Goal: Transaction & Acquisition: Subscribe to service/newsletter

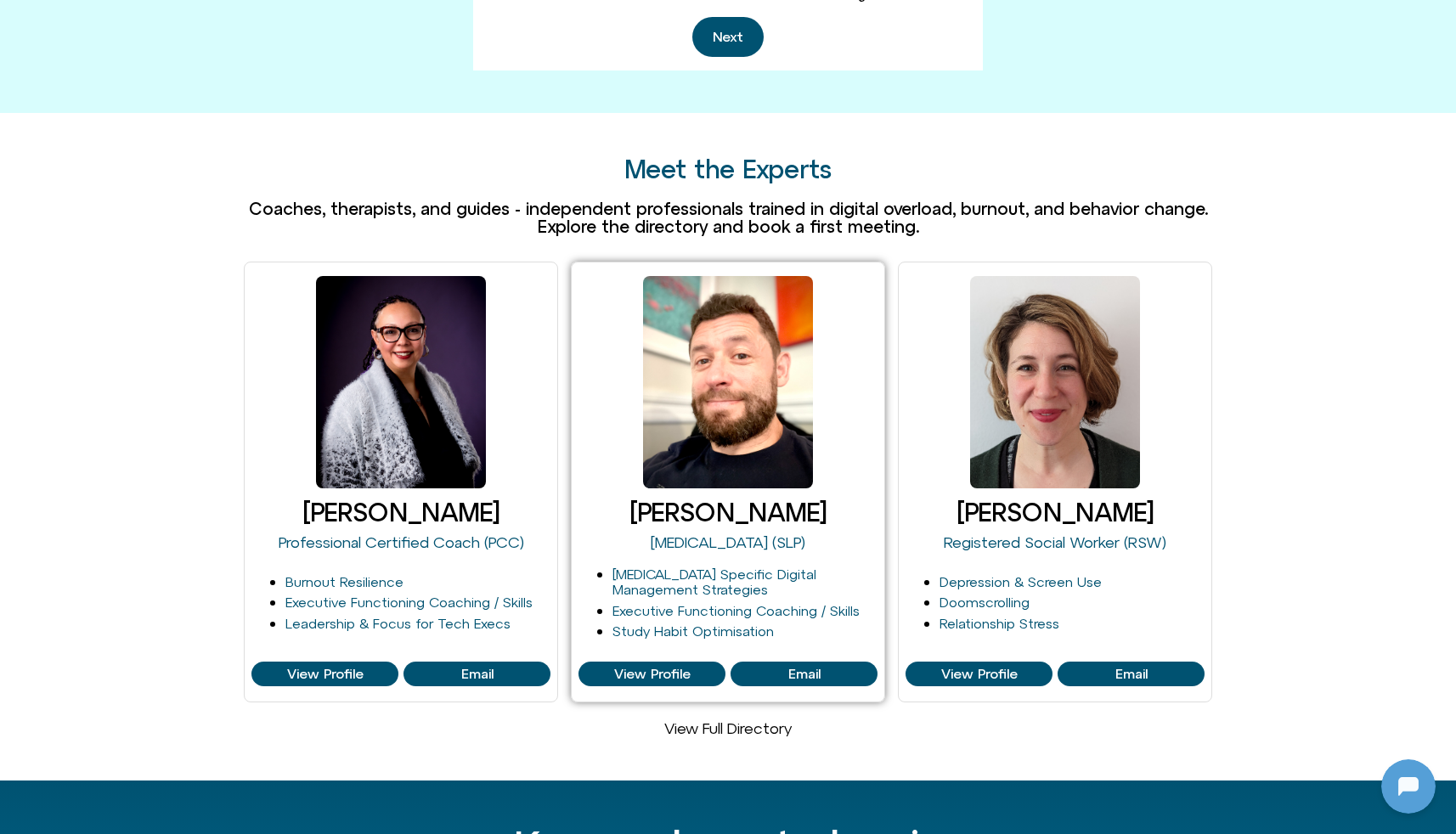
scroll to position [895, 0]
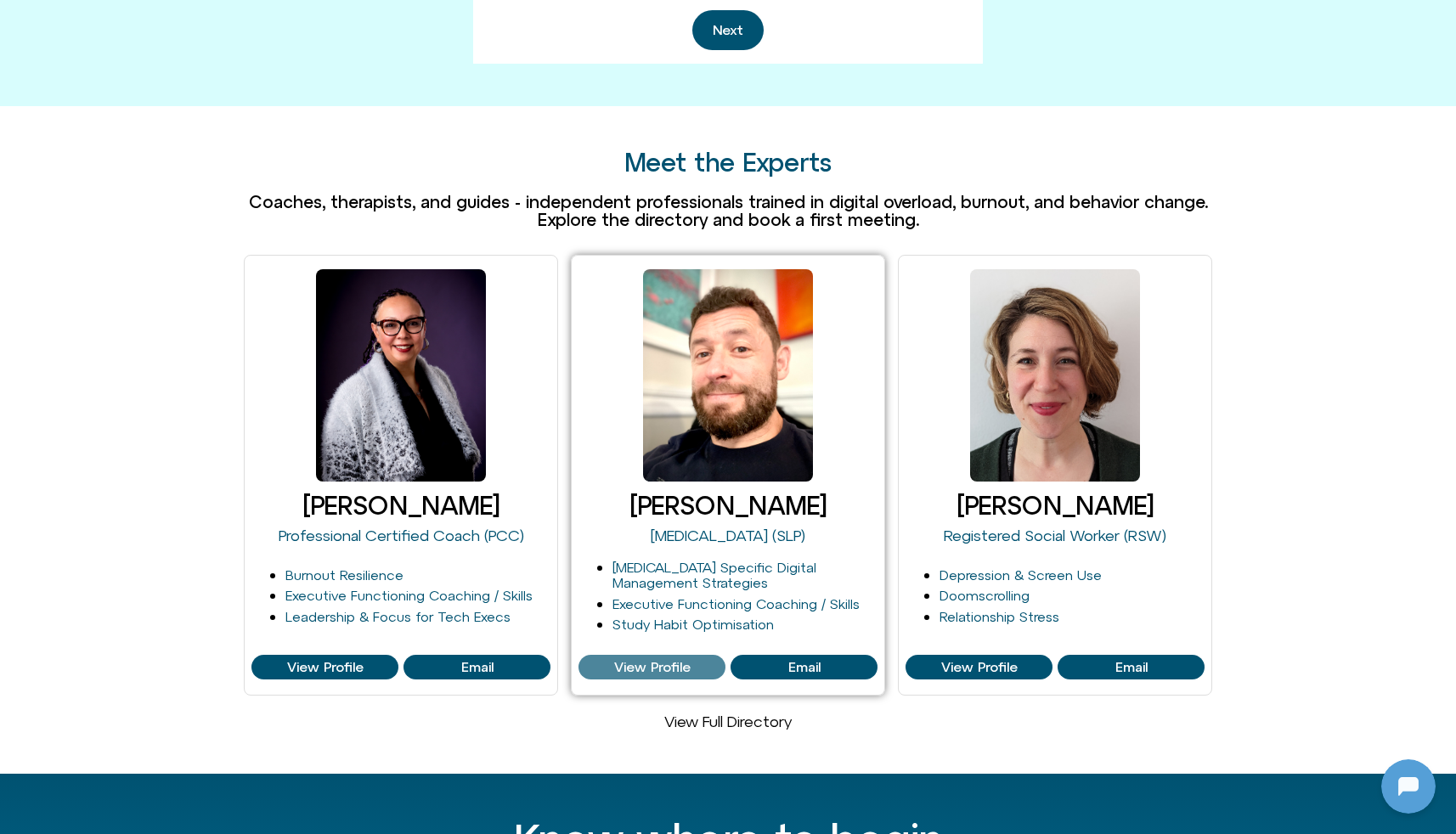
click at [655, 659] on span "View Profile" at bounding box center [652, 667] width 76 height 15
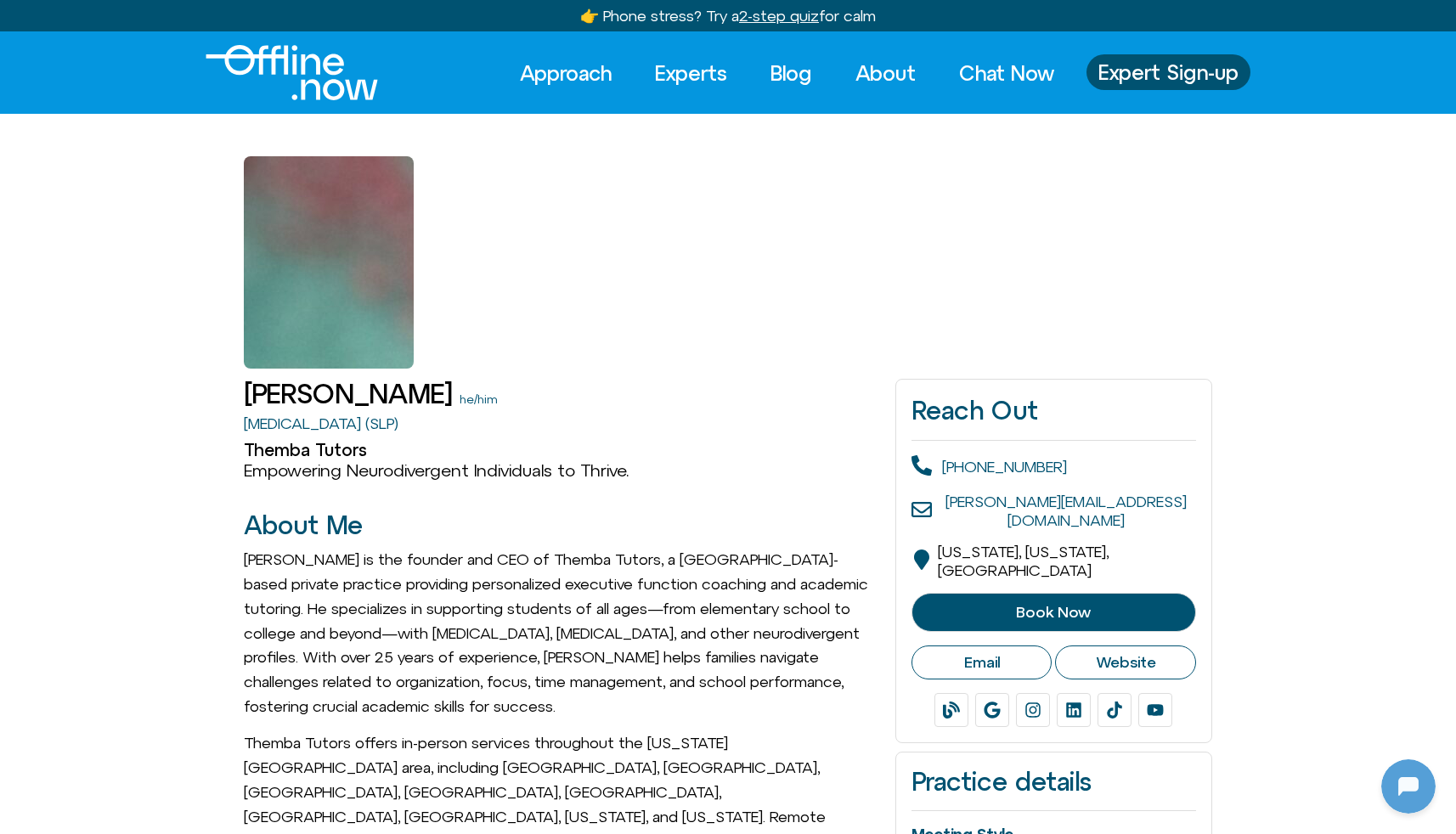
scroll to position [164, 0]
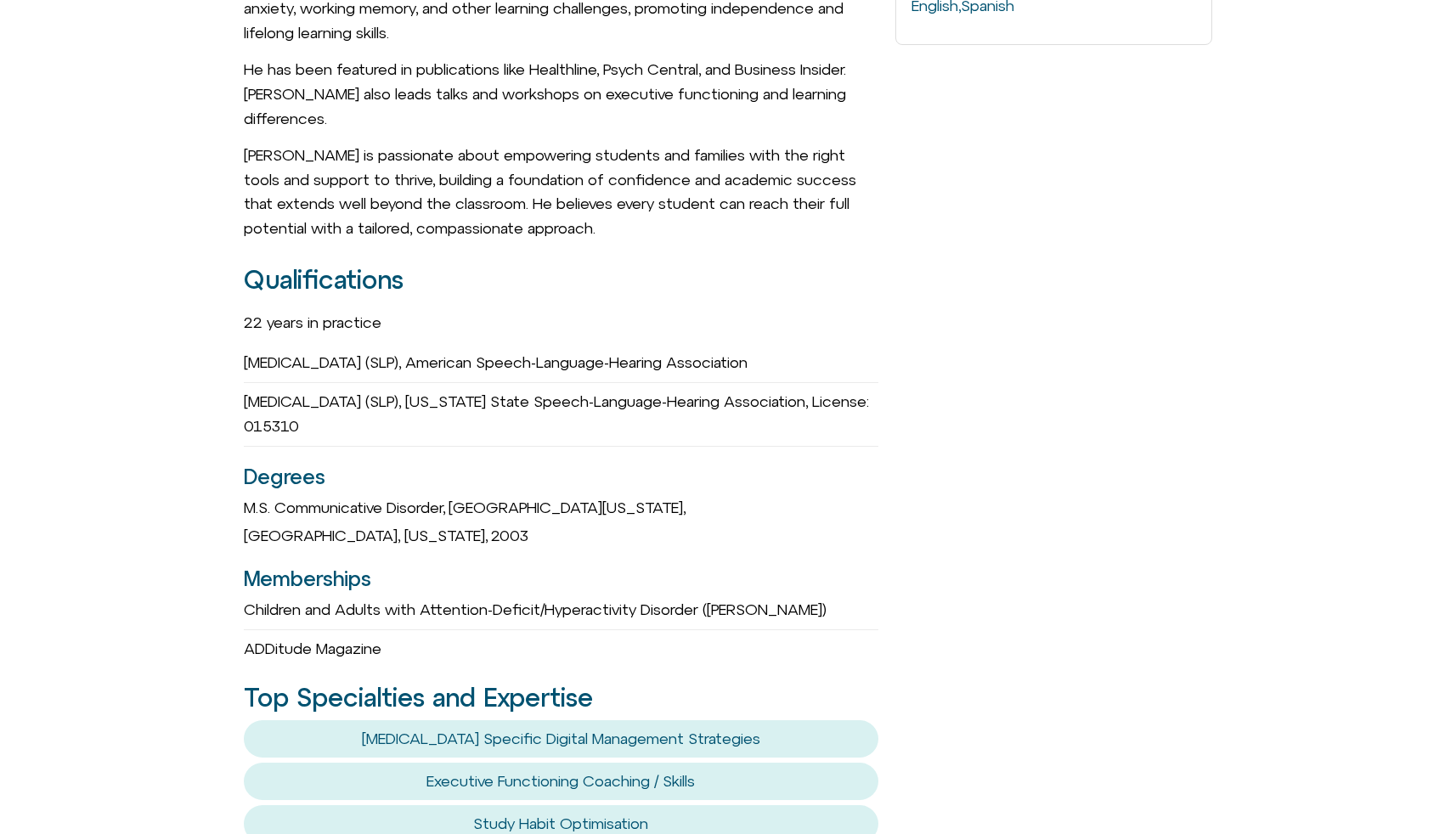
scroll to position [1049, 0]
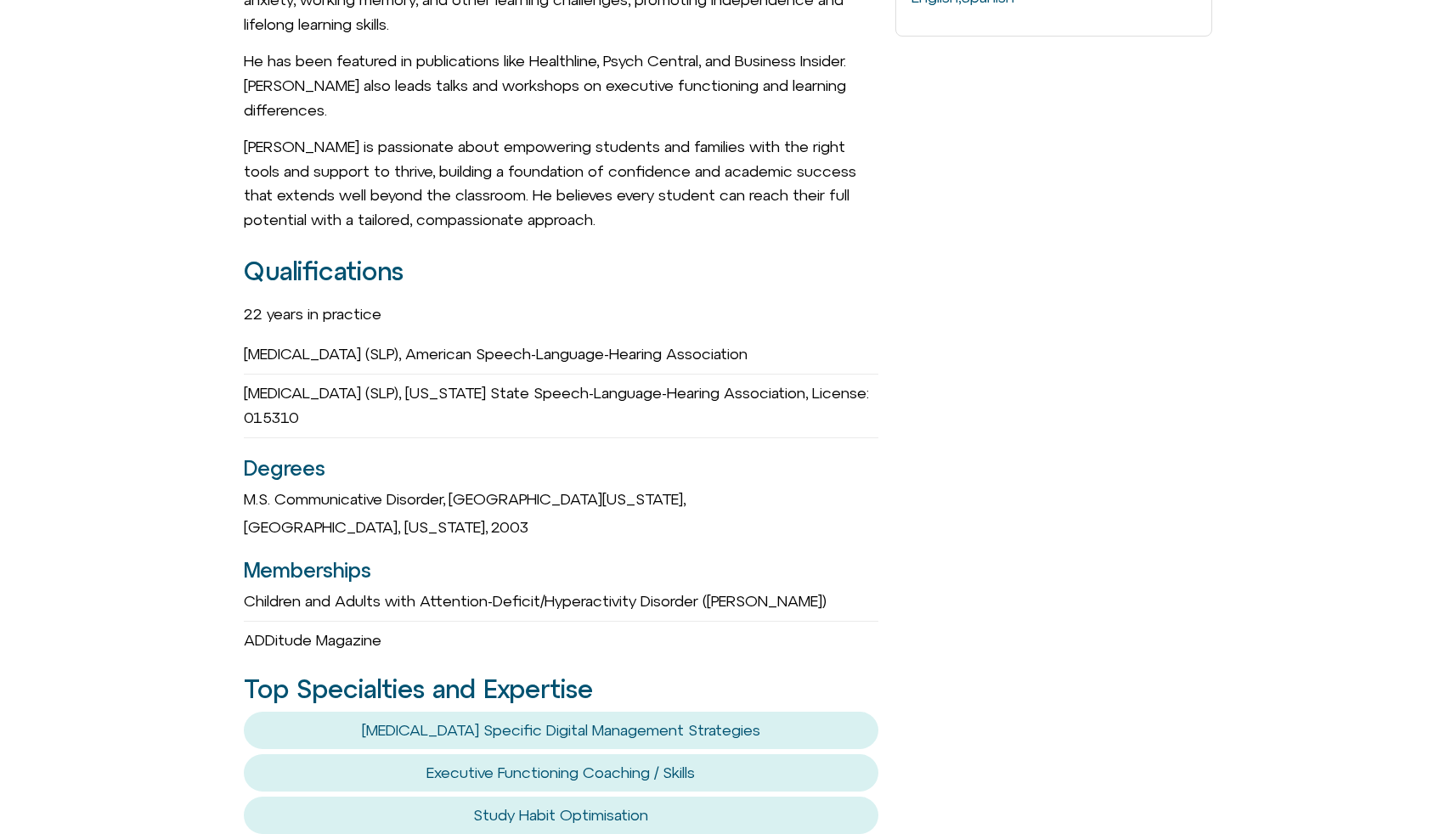
drag, startPoint x: 241, startPoint y: 229, endPoint x: 627, endPoint y: 305, distance: 393.4
click at [627, 305] on div "Craig Selinger he/him Speech-Language Pathologist (SLP) Themba Tutors Empowerin…" at bounding box center [728, 566] width 1456 height 2493
click at [627, 374] on div "Speech-Language Pathologist (SLP), New York State Speech-Language-Hearing Assoc…" at bounding box center [561, 406] width 634 height 64
drag, startPoint x: 484, startPoint y: 300, endPoint x: 224, endPoint y: 282, distance: 260.6
click at [224, 282] on div "Craig Selinger he/him Speech-Language Pathologist (SLP) Themba Tutors Empowerin…" at bounding box center [728, 566] width 1456 height 2493
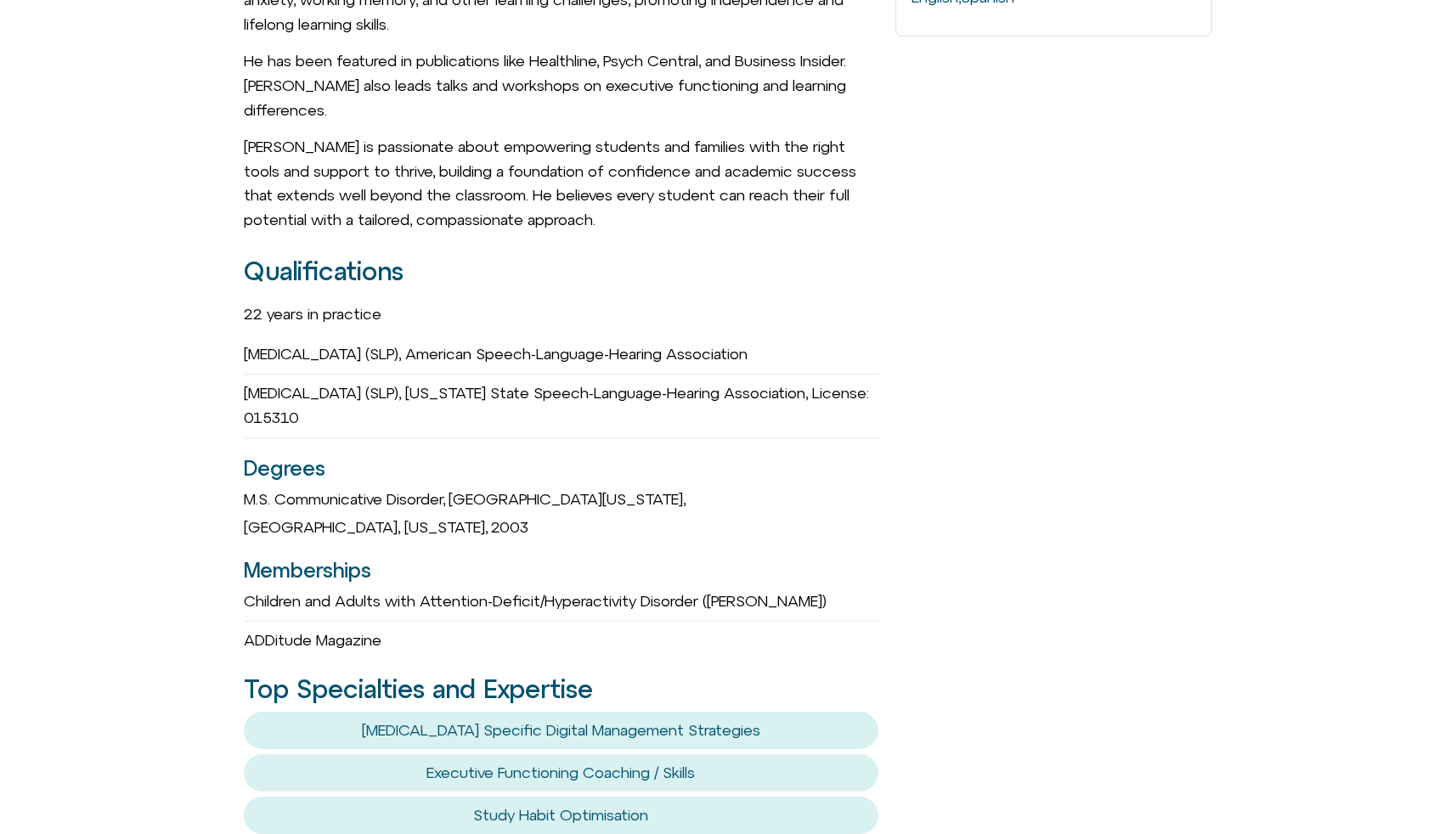
drag, startPoint x: 241, startPoint y: 237, endPoint x: 830, endPoint y: 255, distance: 589.3
click at [830, 255] on div "Craig Selinger he/him Speech-Language Pathologist (SLP) Themba Tutors Empowerin…" at bounding box center [728, 566] width 1456 height 2493
click at [830, 336] on div "Speech-Language Pathologist (SLP), American Speech-Language-Hearing Association" at bounding box center [561, 354] width 634 height 39
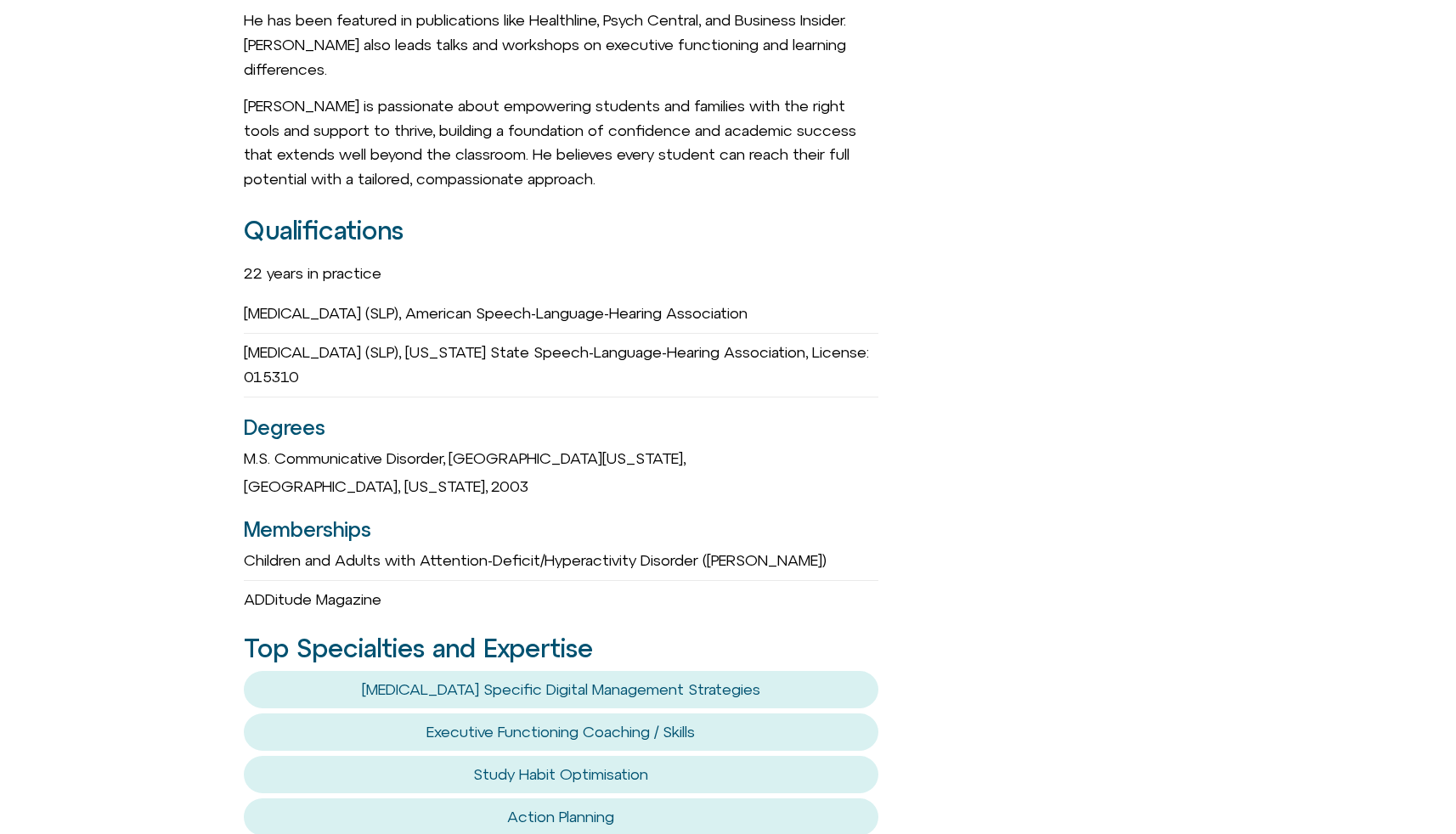
scroll to position [1090, 0]
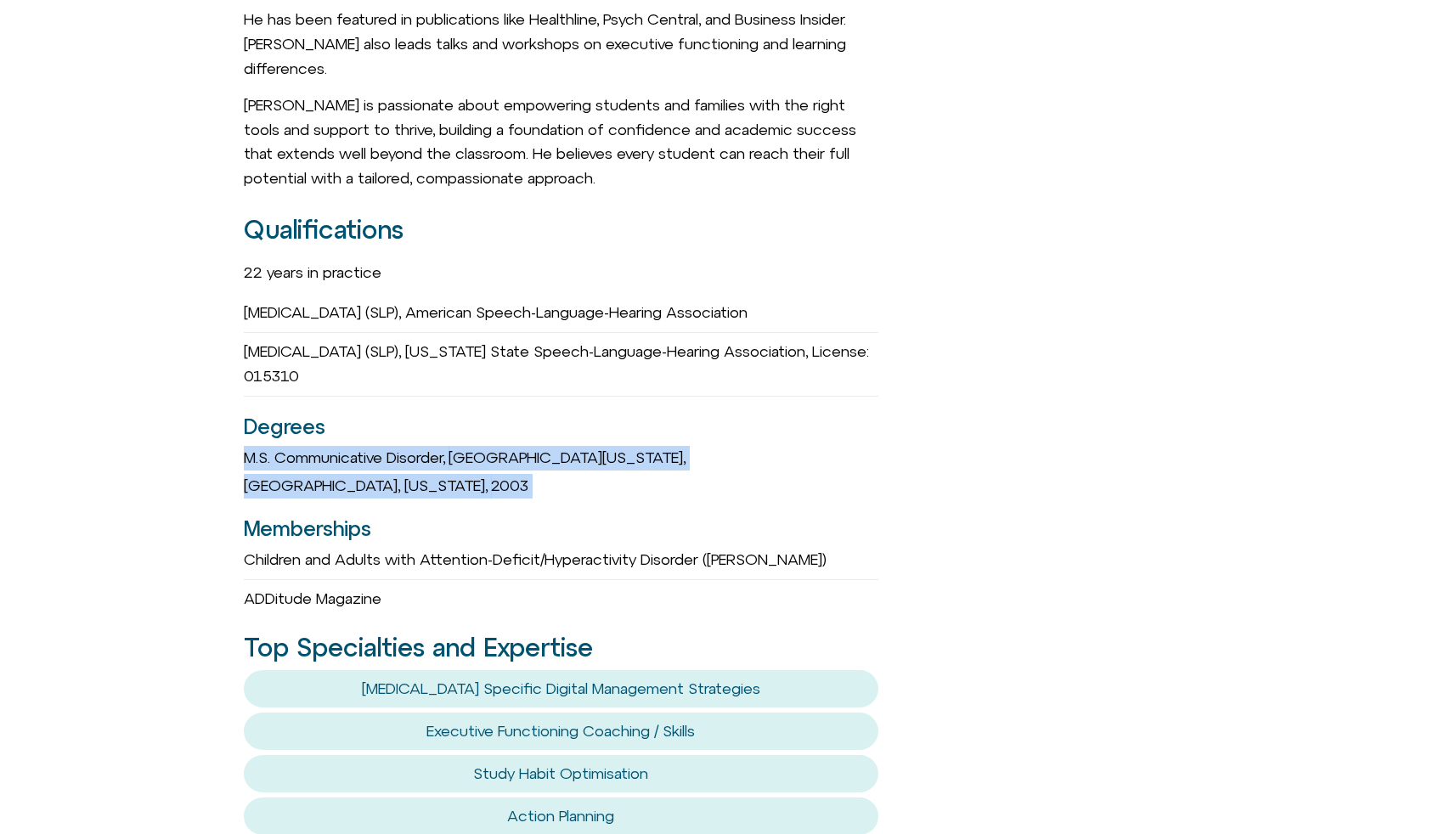
drag, startPoint x: 243, startPoint y: 342, endPoint x: 309, endPoint y: 386, distance: 79.3
click at [309, 386] on div "Craig Selinger he/him Speech-Language Pathologist (SLP) Themba Tutors Empowerin…" at bounding box center [728, 525] width 1456 height 2493
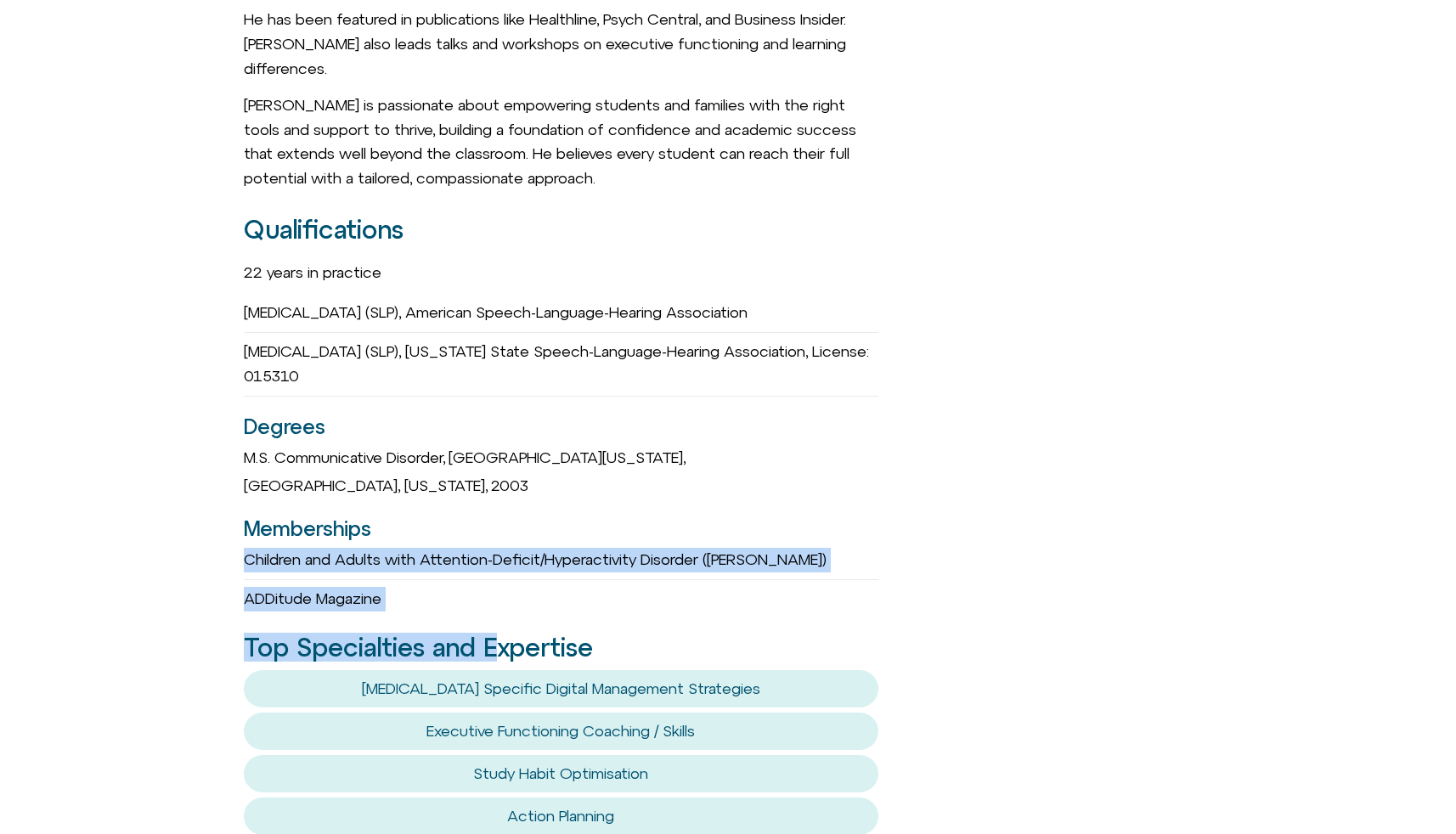
drag, startPoint x: 238, startPoint y: 443, endPoint x: 498, endPoint y: 513, distance: 269.3
click at [498, 513] on div "Craig Selinger he/him Speech-Language Pathologist (SLP) Themba Tutors Empowerin…" at bounding box center [728, 525] width 1456 height 2493
click at [506, 502] on div "Craig Selinger he/him Speech-Language Pathologist (SLP) Themba Tutors Empowerin…" at bounding box center [561, 525] width 634 height 2472
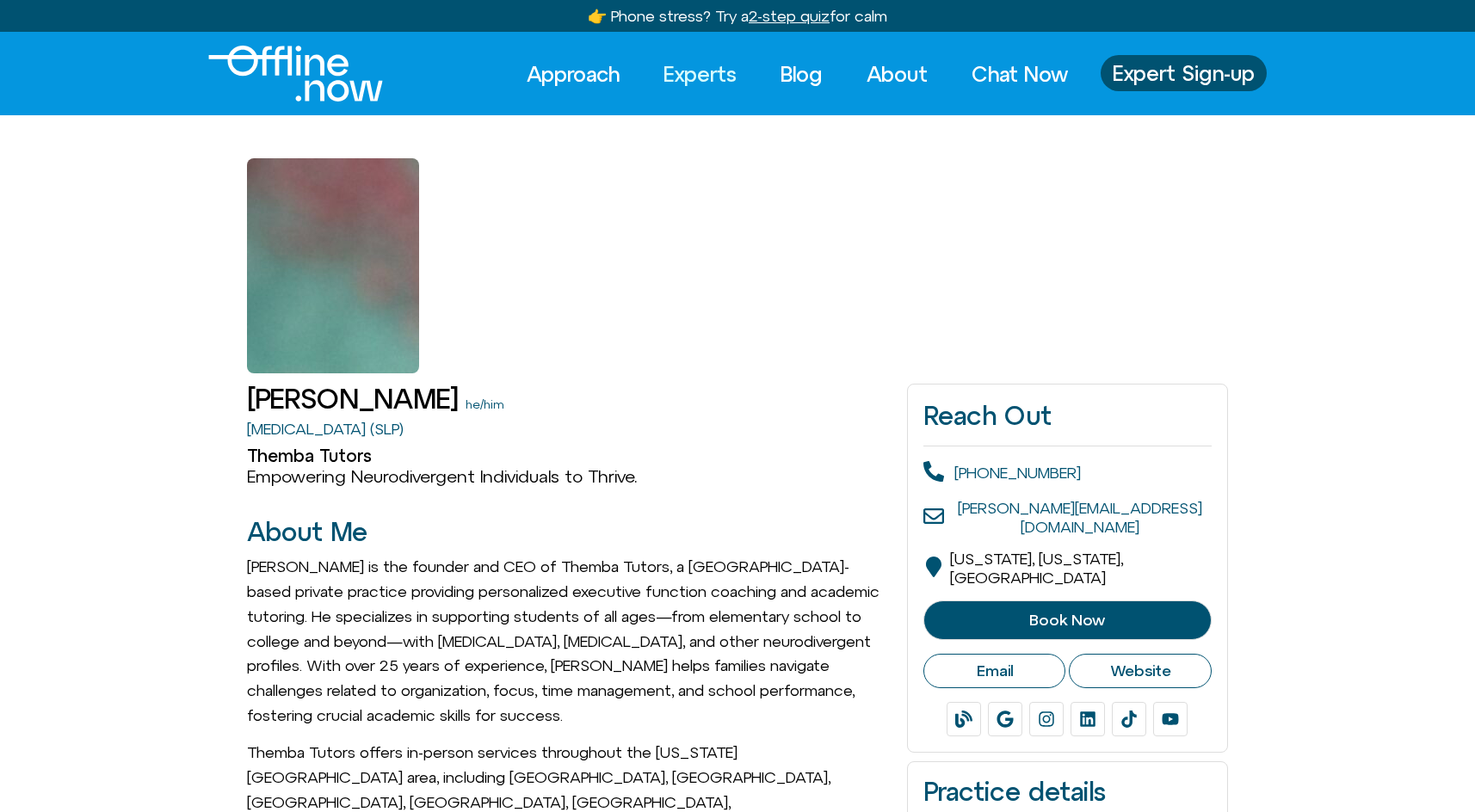
scroll to position [0, 0]
click at [696, 80] on link "Experts" at bounding box center [700, 74] width 104 height 38
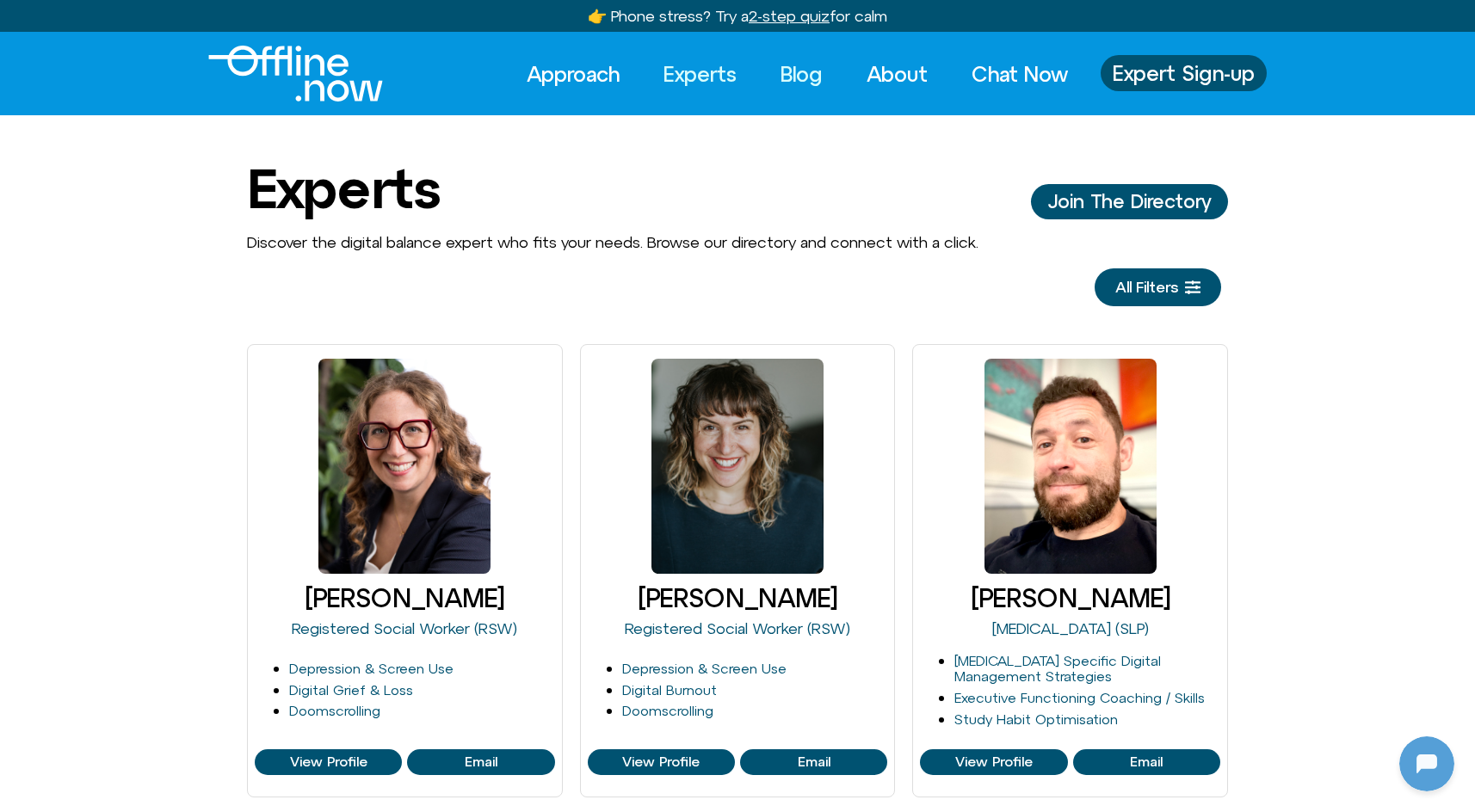
click at [790, 83] on link "Blog" at bounding box center [801, 74] width 73 height 38
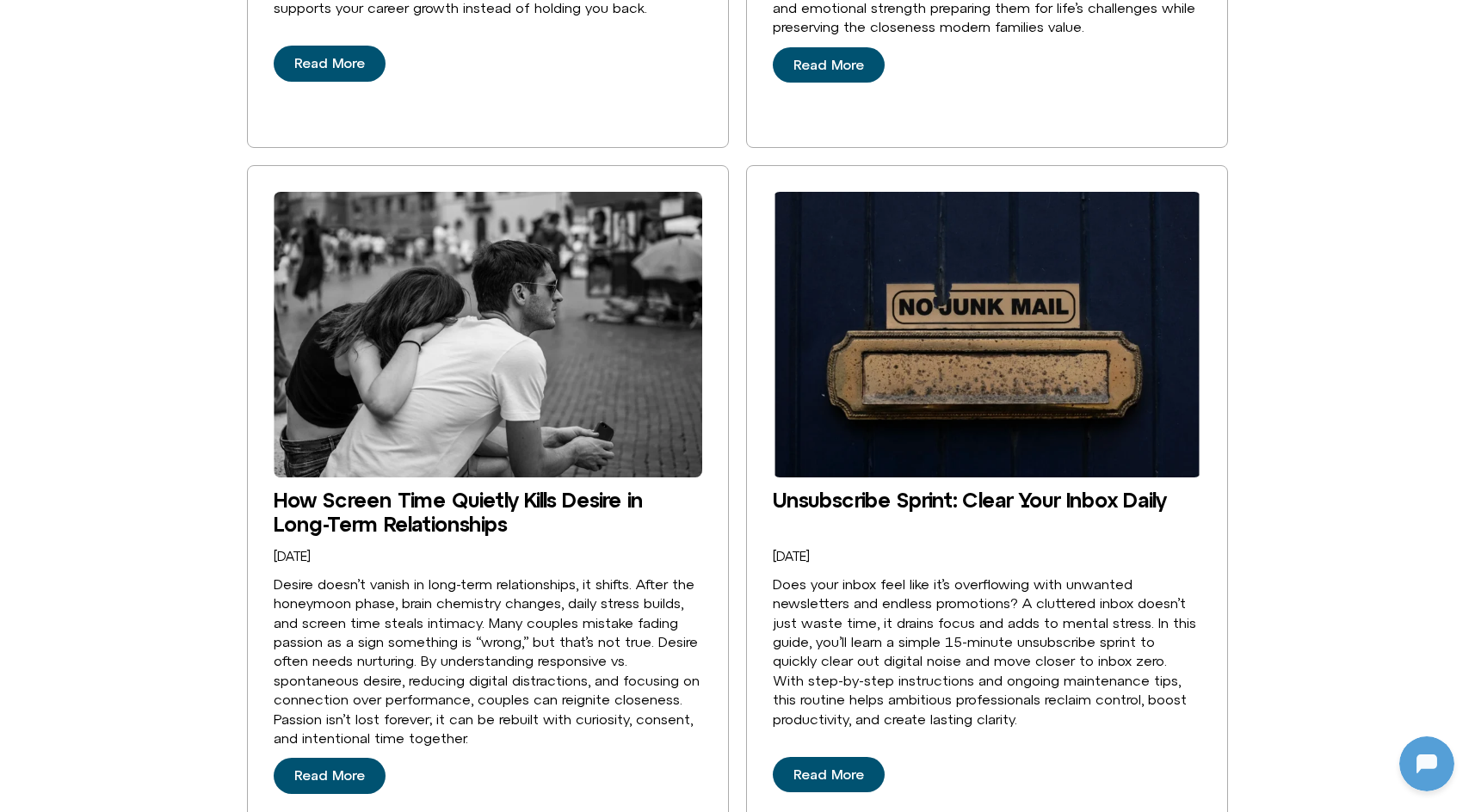
scroll to position [166, 0]
click at [318, 488] on link "How Screen Time Quietly Kills Desire in Long-Term Relationships" at bounding box center [458, 511] width 369 height 48
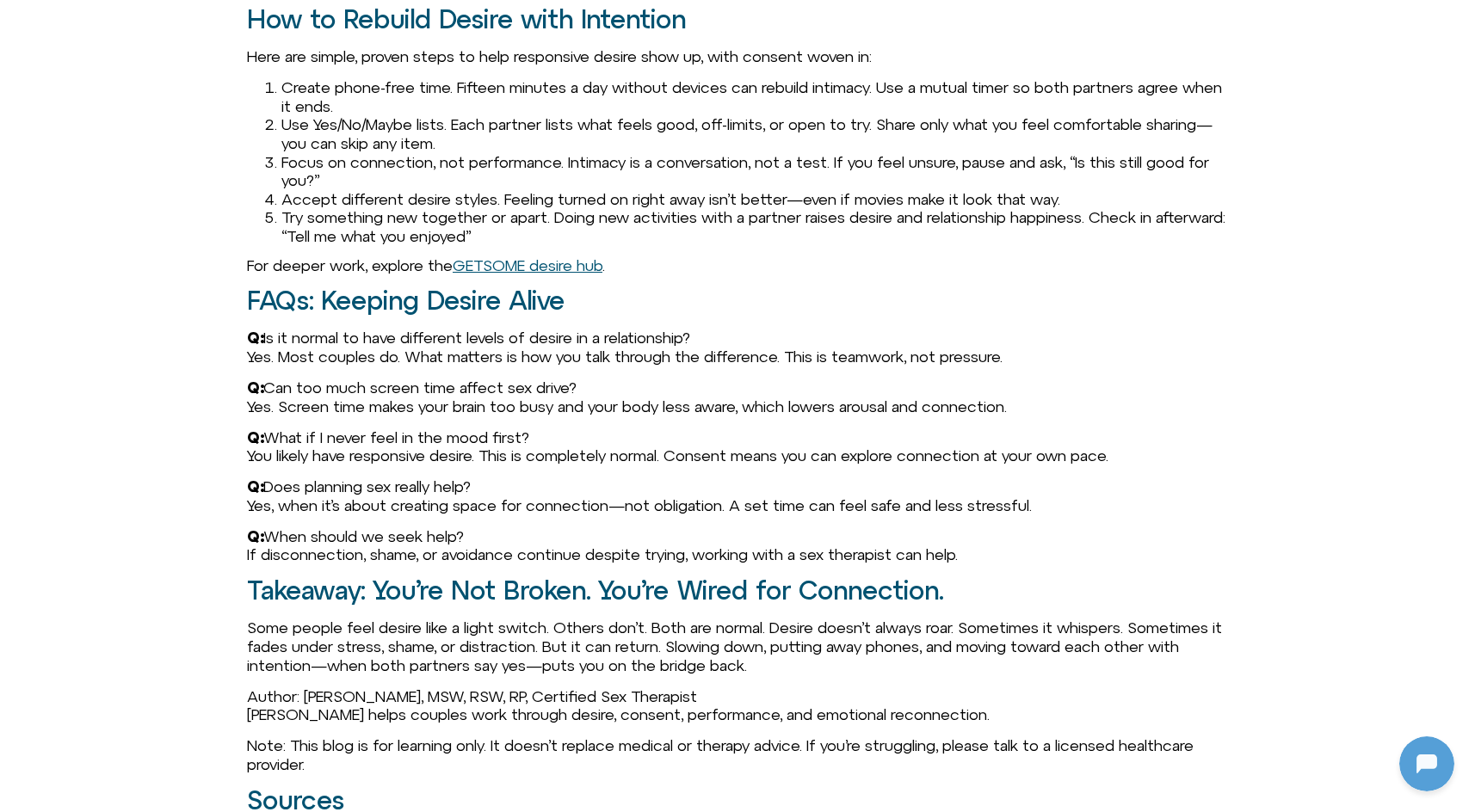
scroll to position [2287, 0]
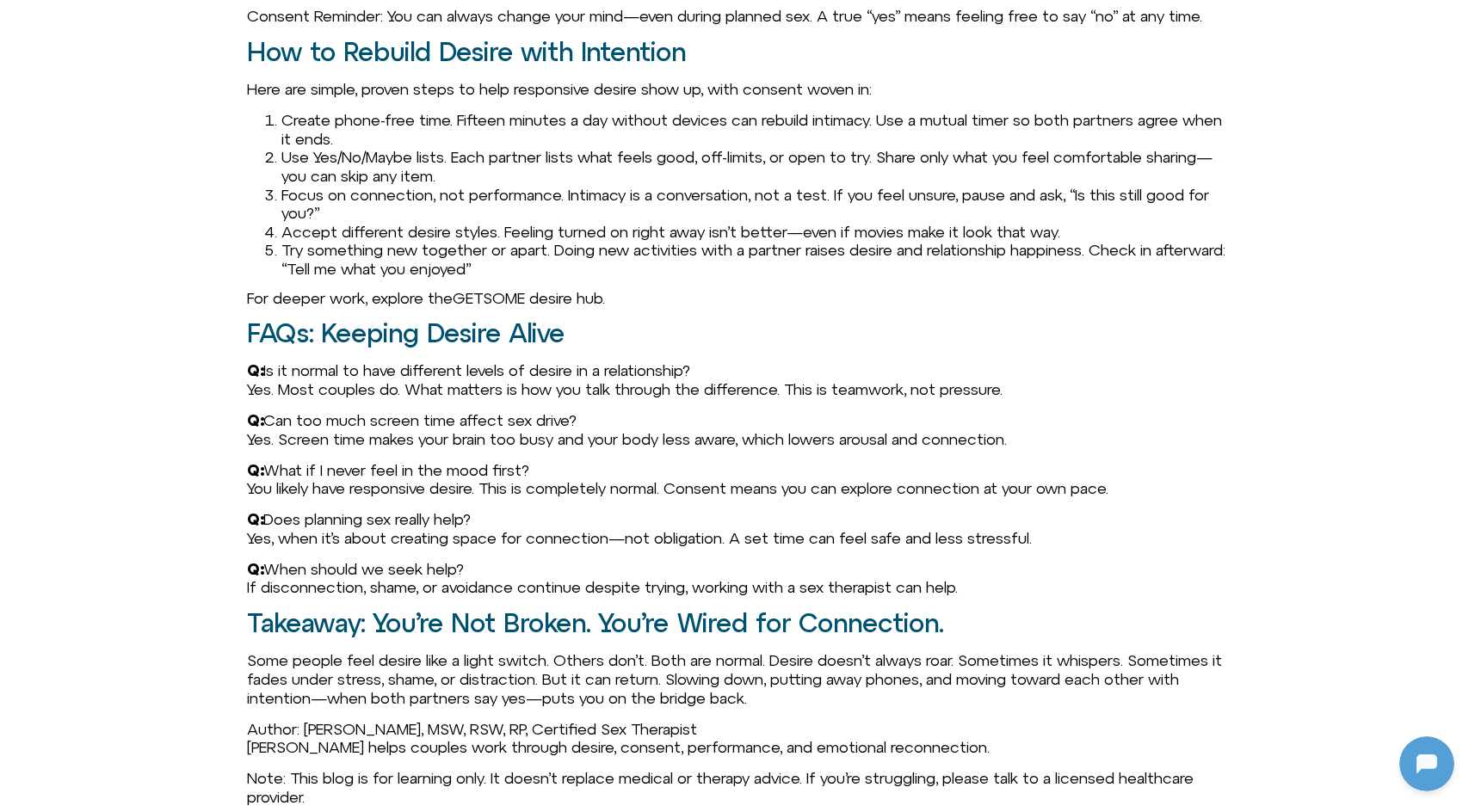
click at [563, 307] on link "GETSOME desire hub" at bounding box center [527, 298] width 150 height 18
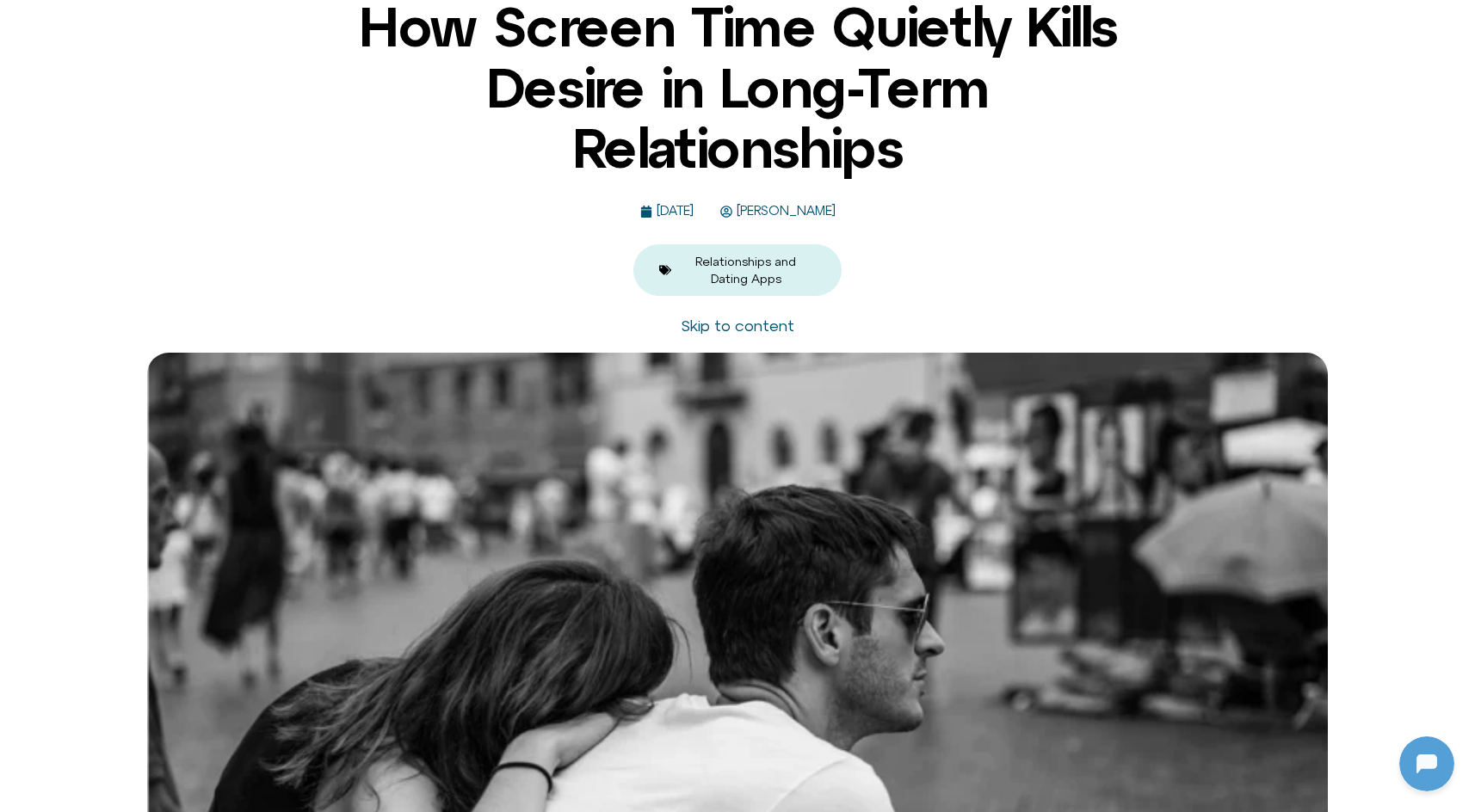
scroll to position [59, 0]
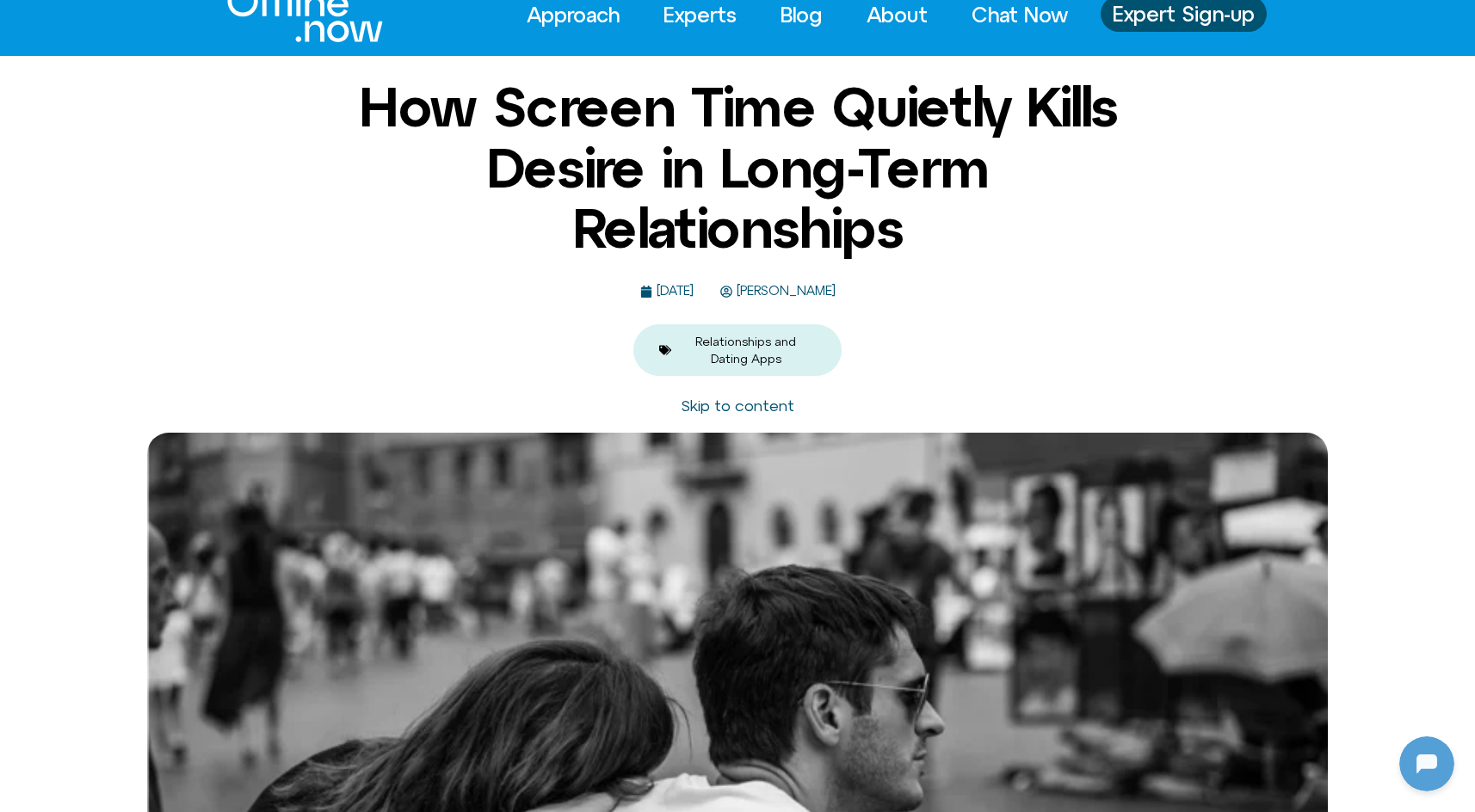
click at [828, 292] on span "[PERSON_NAME]" at bounding box center [783, 291] width 103 height 15
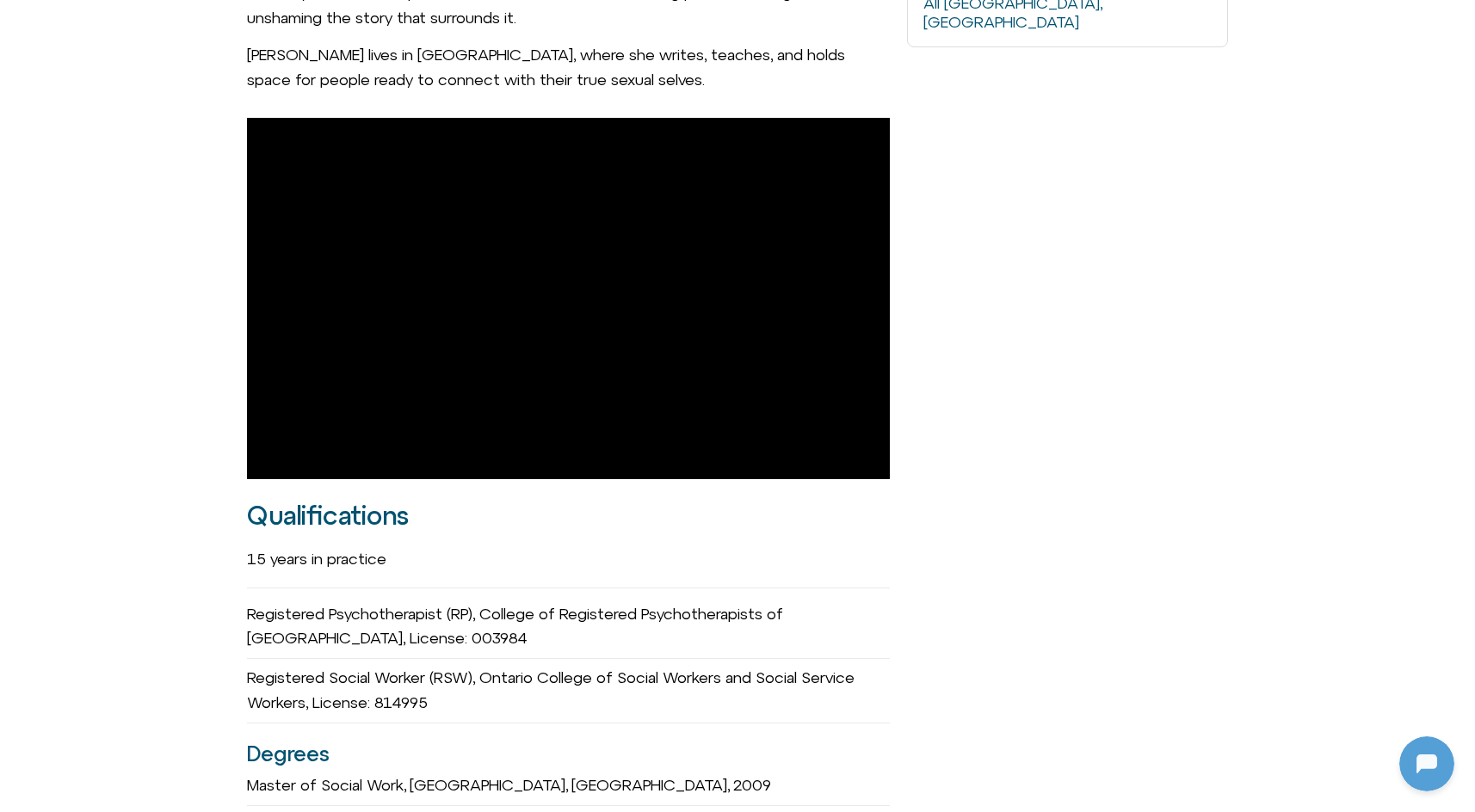
scroll to position [1226, 0]
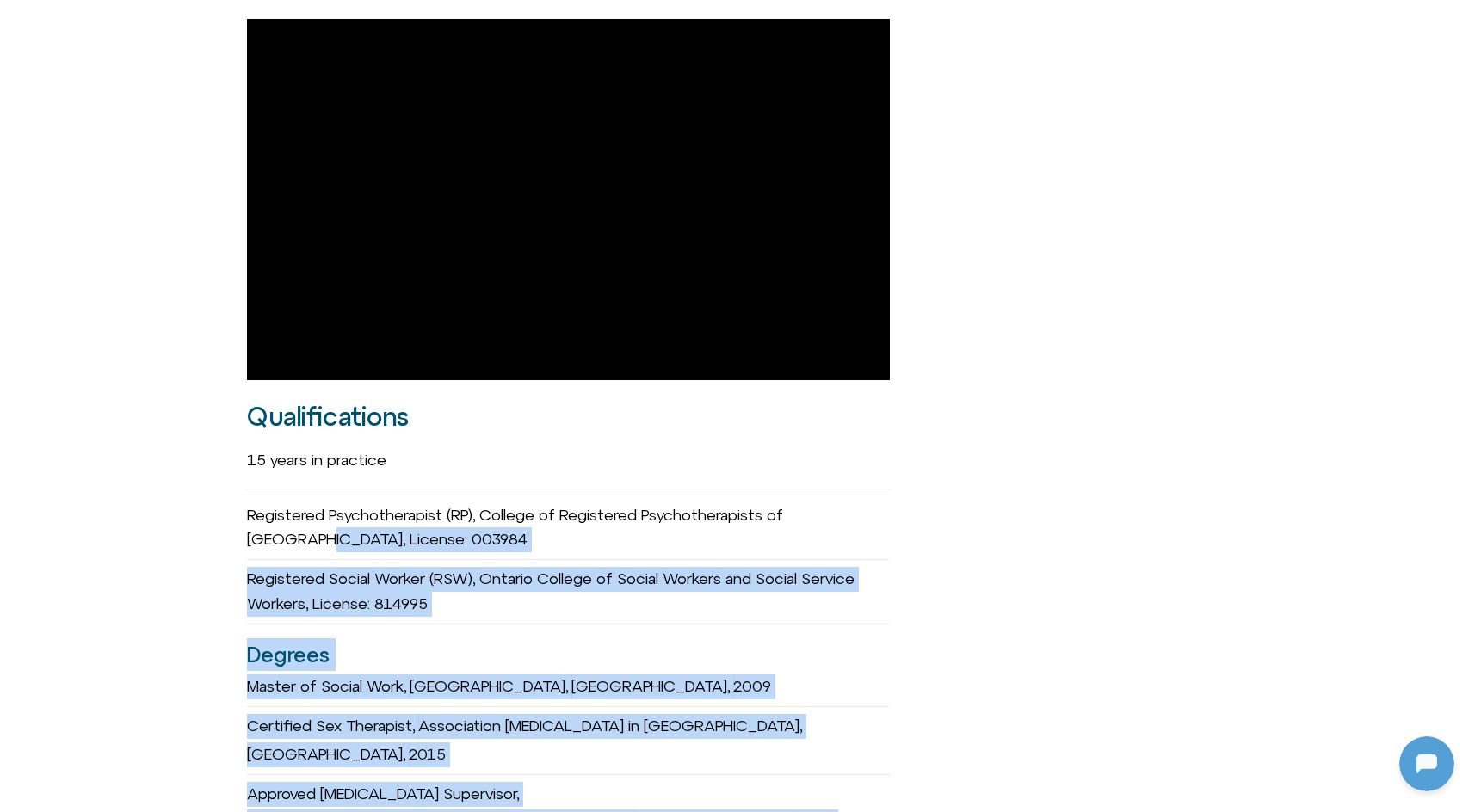
drag, startPoint x: 212, startPoint y: 506, endPoint x: 918, endPoint y: 740, distance: 743.8
click at [918, 740] on div "Michelle Fischler she/her Registered Psychotherapist (RP) Founder of GetSOME Em…" at bounding box center [738, 715] width 1475 height 3135
click at [918, 740] on div "Reach Out me@michellefischler.ca 489 College Street, Suite 201 Toronto Ontario …" at bounding box center [1068, 714] width 321 height 3114
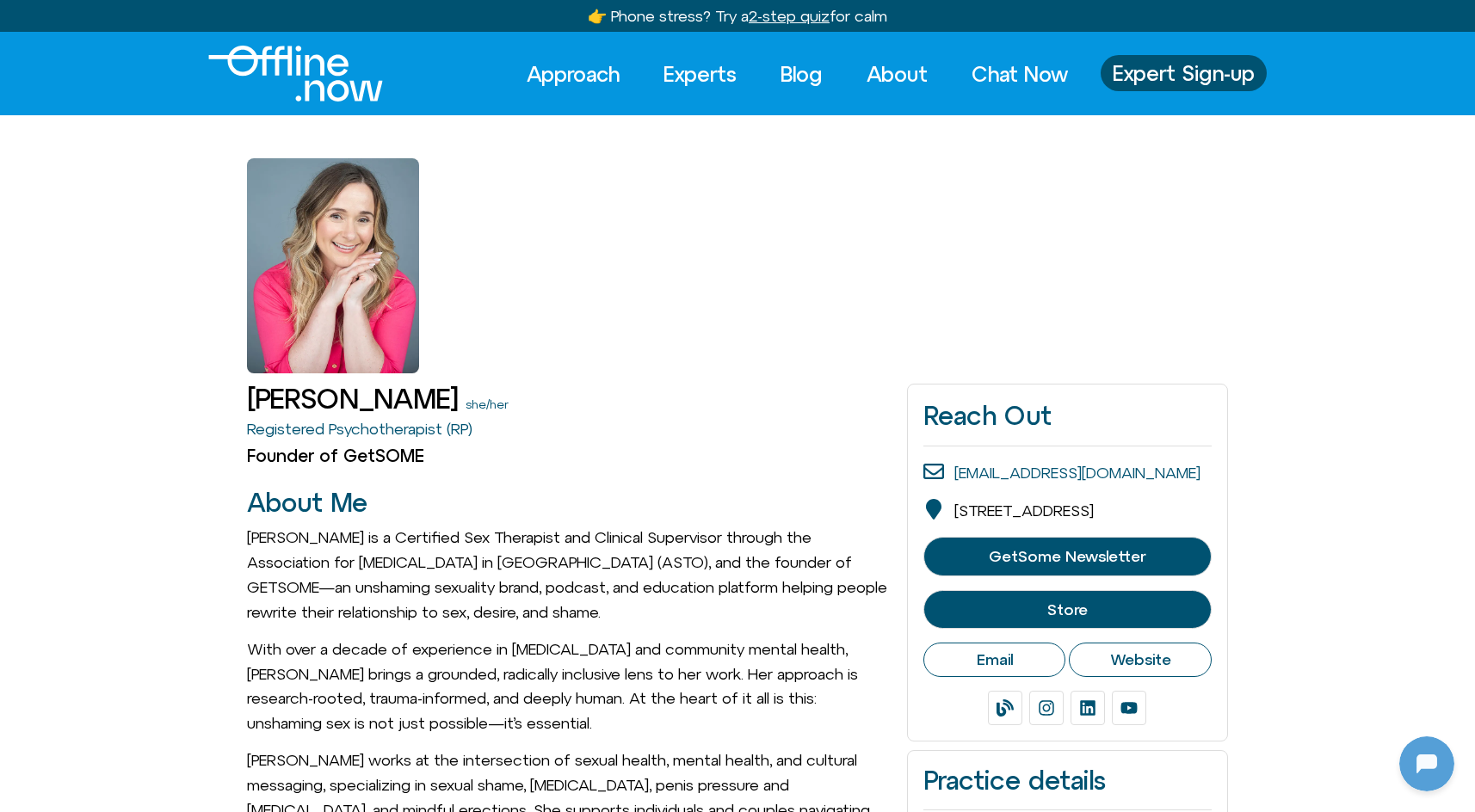
scroll to position [0, 0]
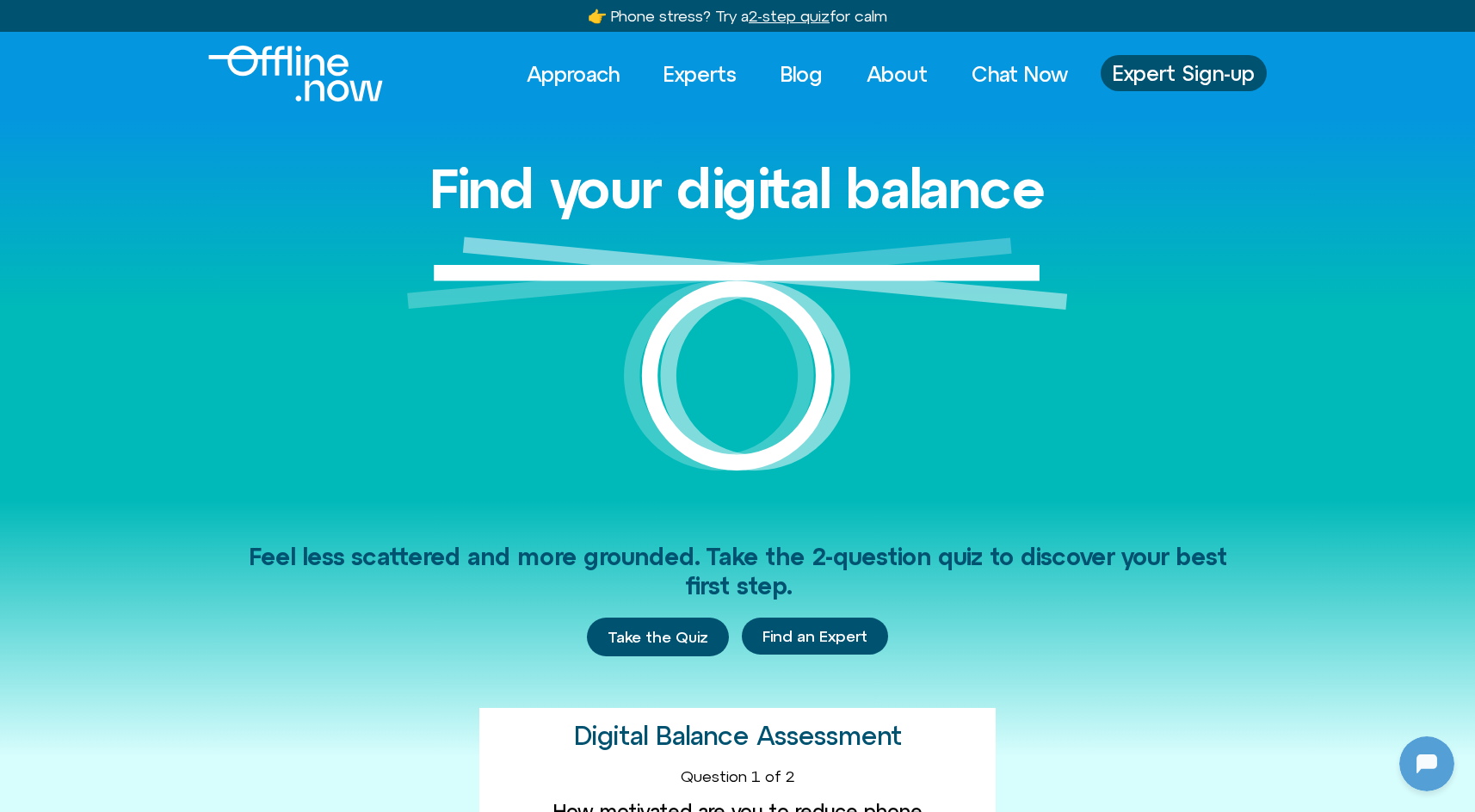
scroll to position [166, 0]
click at [1153, 74] on span "Expert Sign-up" at bounding box center [1183, 73] width 142 height 23
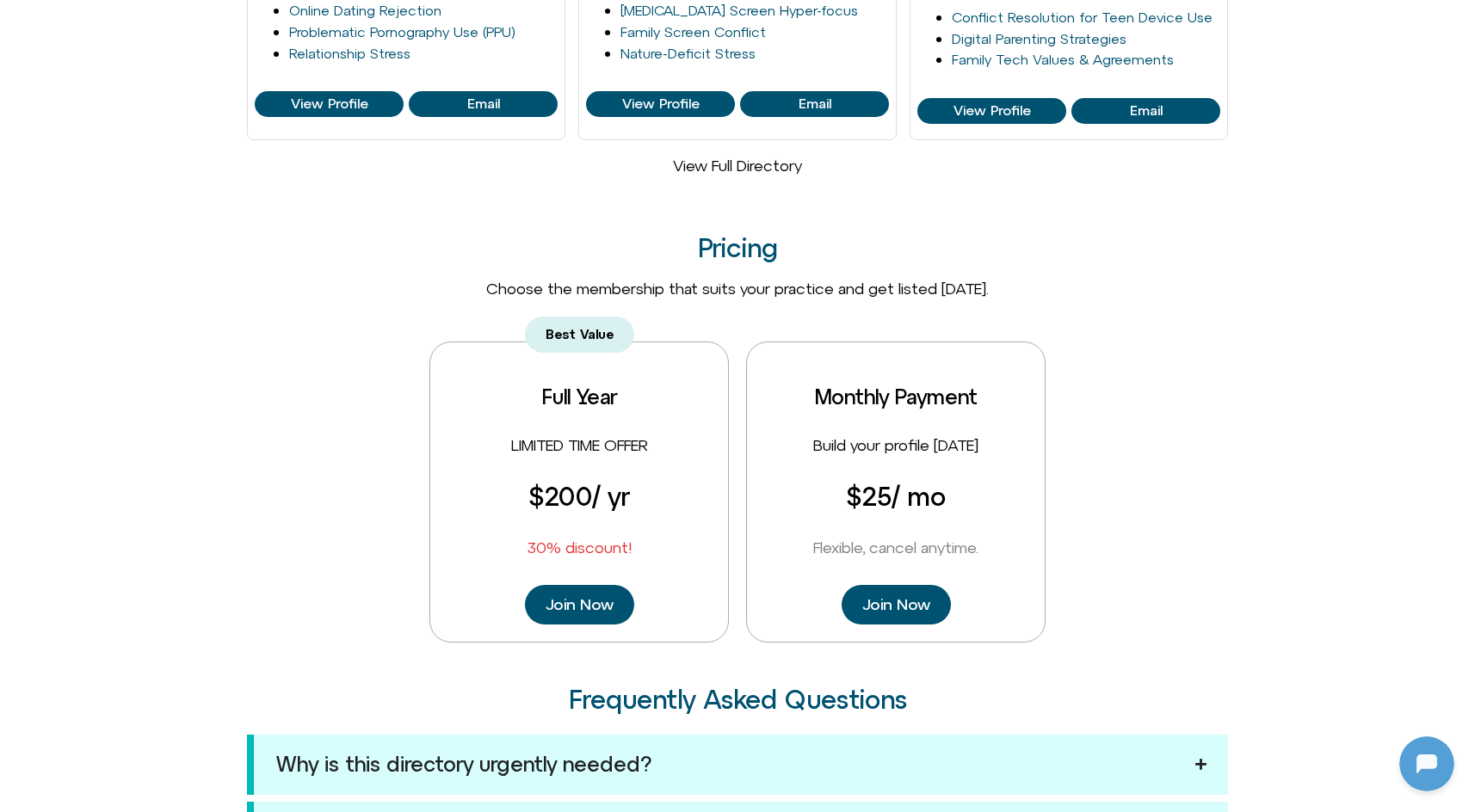
scroll to position [1085, 0]
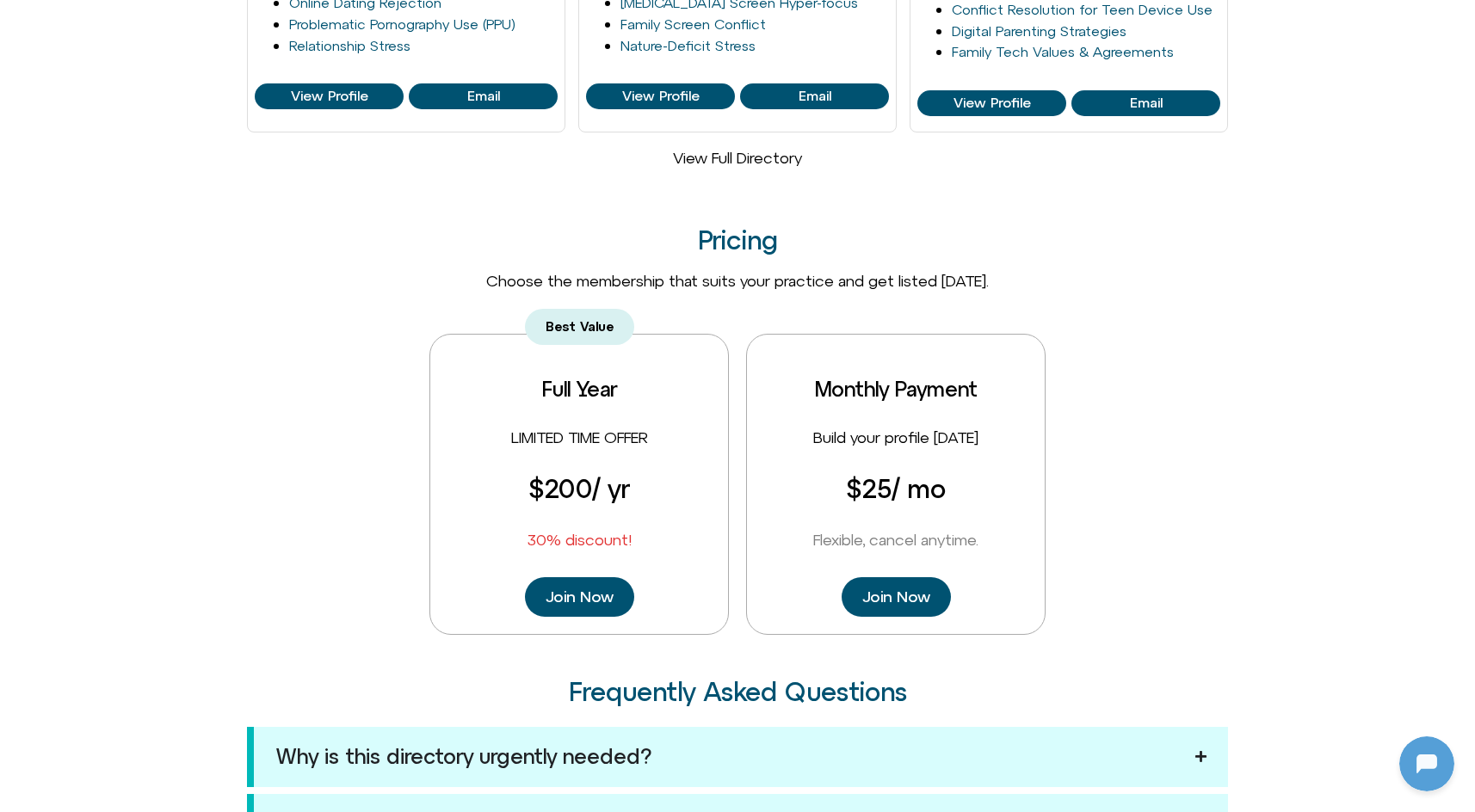
drag, startPoint x: 521, startPoint y: 473, endPoint x: 634, endPoint y: 472, distance: 113.0
click at [634, 472] on div "Best Value Full Year LIMITED TIME OFFER $200 / yr 30% discount! Join Now" at bounding box center [579, 484] width 299 height 301
click at [552, 383] on h3 "Full Year" at bounding box center [580, 388] width 75 height 23
drag, startPoint x: 542, startPoint y: 382, endPoint x: 652, endPoint y: 500, distance: 161.3
click at [652, 500] on div "Best Value Full Year LIMITED TIME OFFER $200 / yr 30% discount! Join Now" at bounding box center [579, 484] width 299 height 301
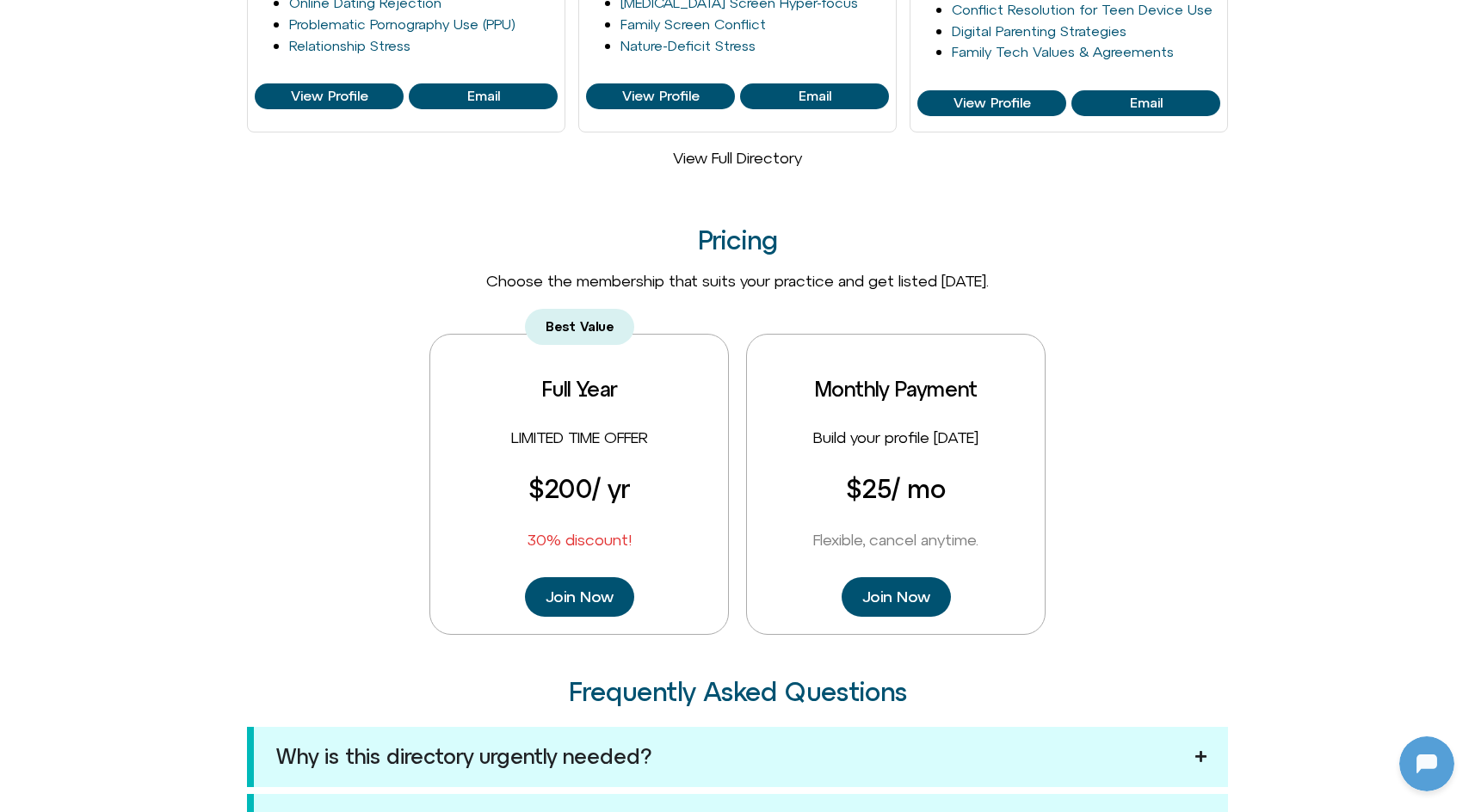
click at [652, 500] on div "Best Value Full Year LIMITED TIME OFFER $200 / yr 30% discount! Join Now" at bounding box center [579, 484] width 299 height 301
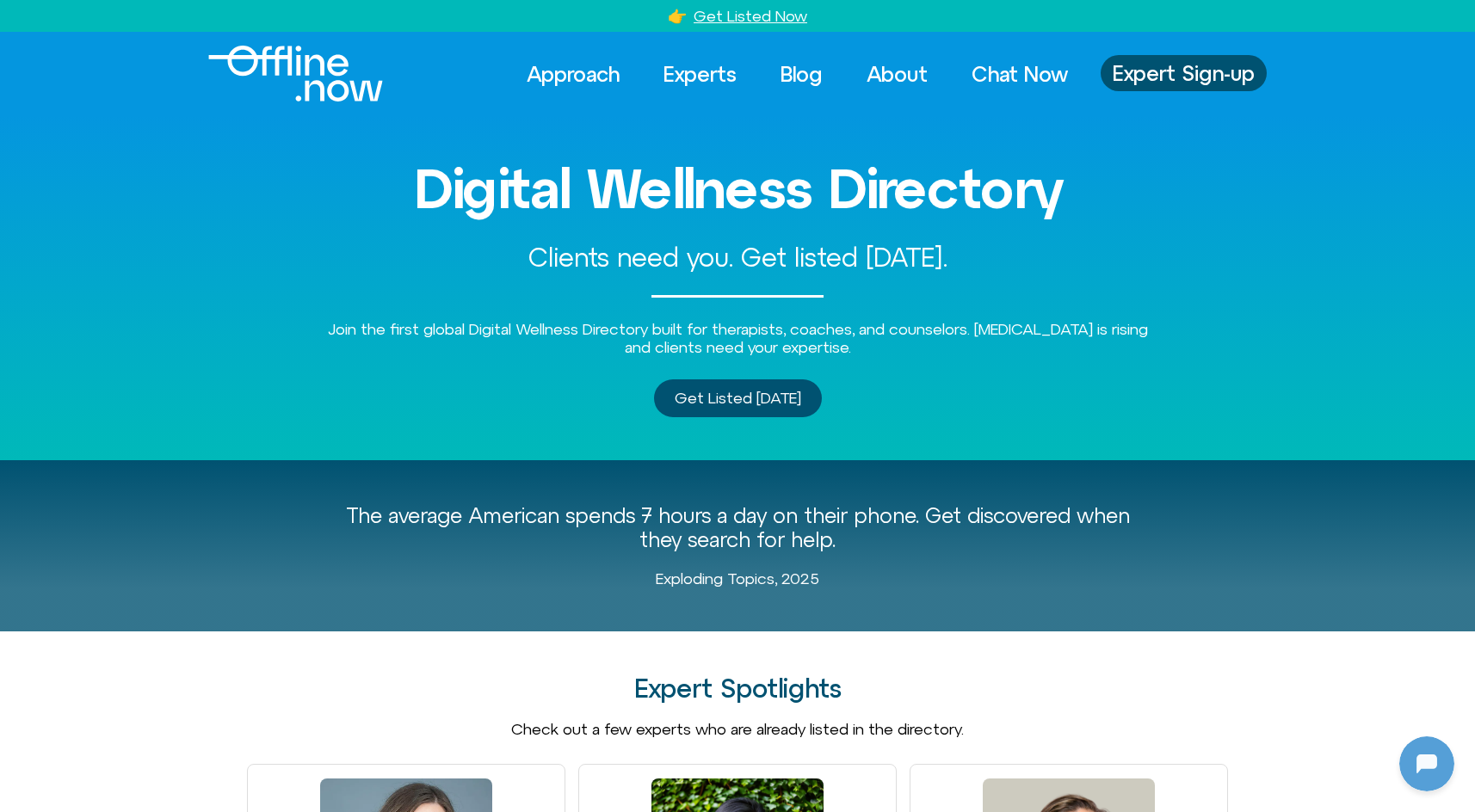
scroll to position [0, 0]
